Goal: Task Accomplishment & Management: Manage account settings

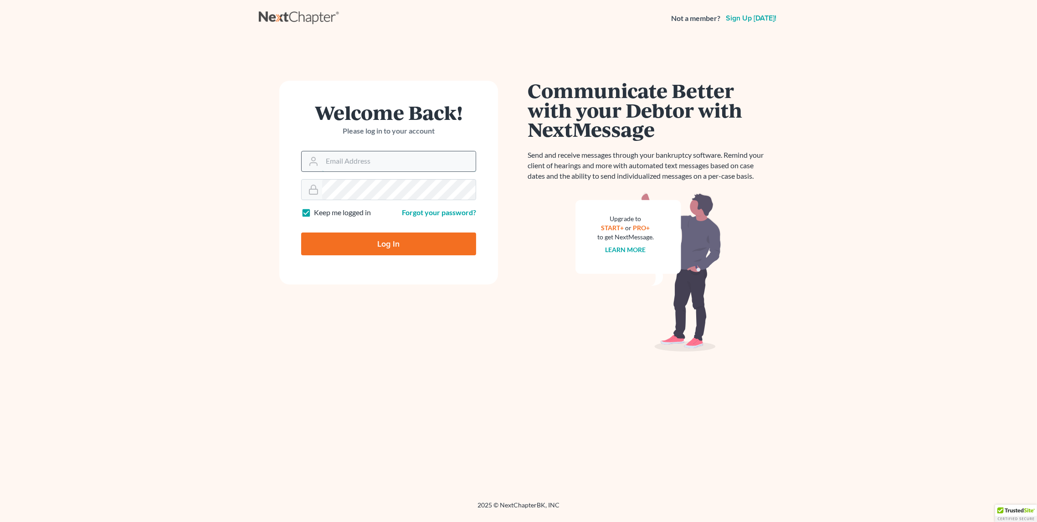
click at [335, 163] on input "Email Address" at bounding box center [399, 161] width 154 height 20
type input "[EMAIL_ADDRESS][DOMAIN_NAME]"
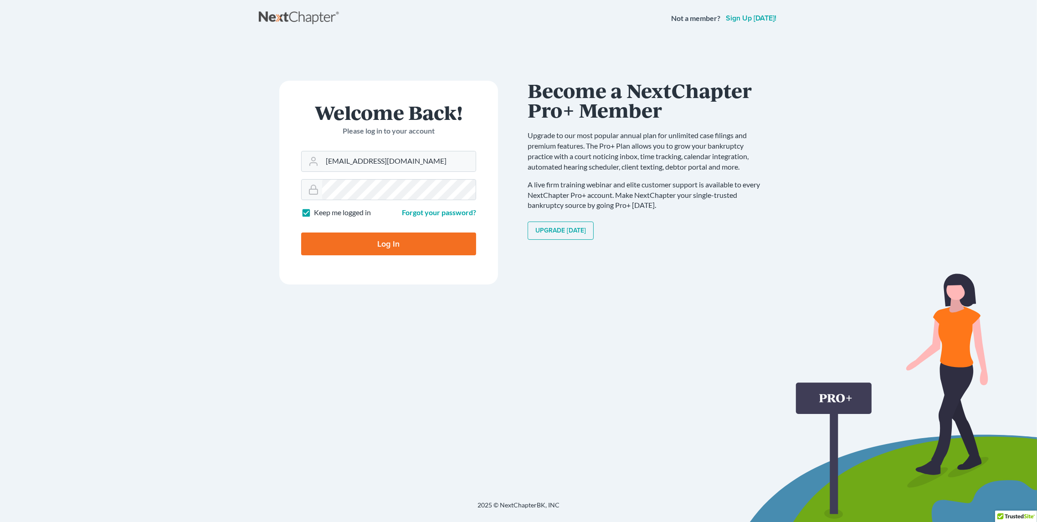
click at [403, 237] on input "Log In" at bounding box center [388, 243] width 175 height 23
type input "Thinking..."
